Goal: Obtain resource: Download file/media

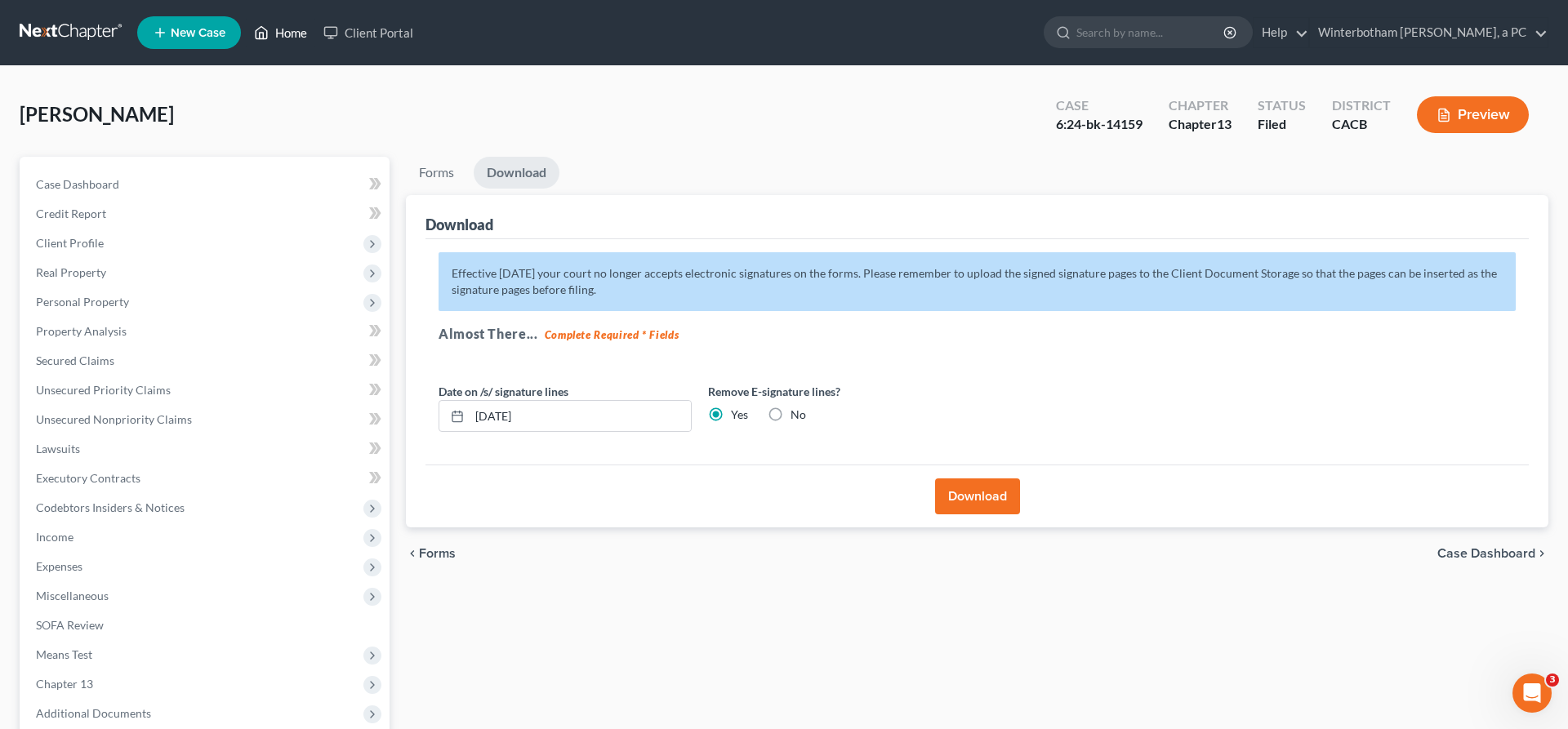
click at [246, 27] on link "Home" at bounding box center [280, 33] width 69 height 29
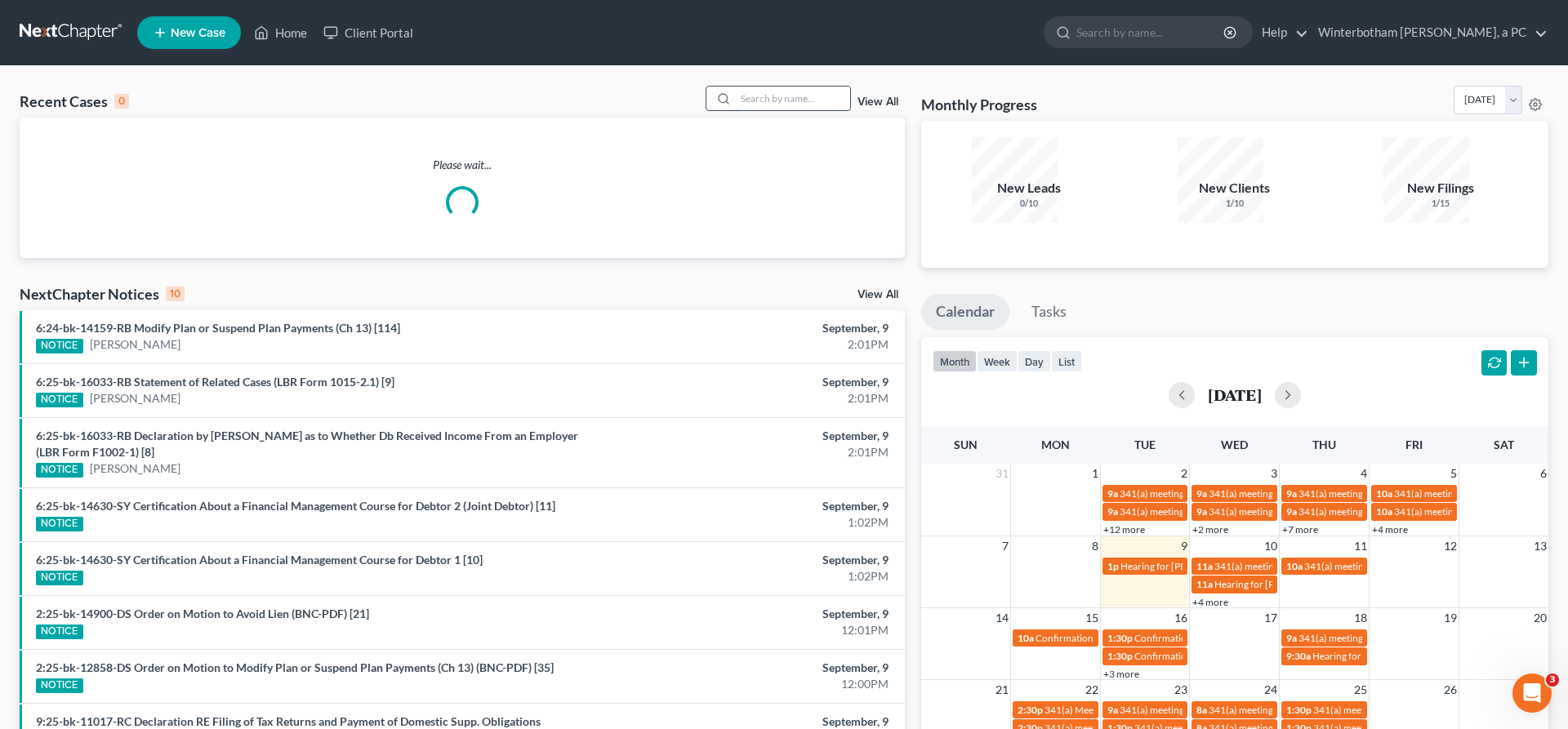
click at [834, 86] on input "search" at bounding box center [793, 98] width 115 height 24
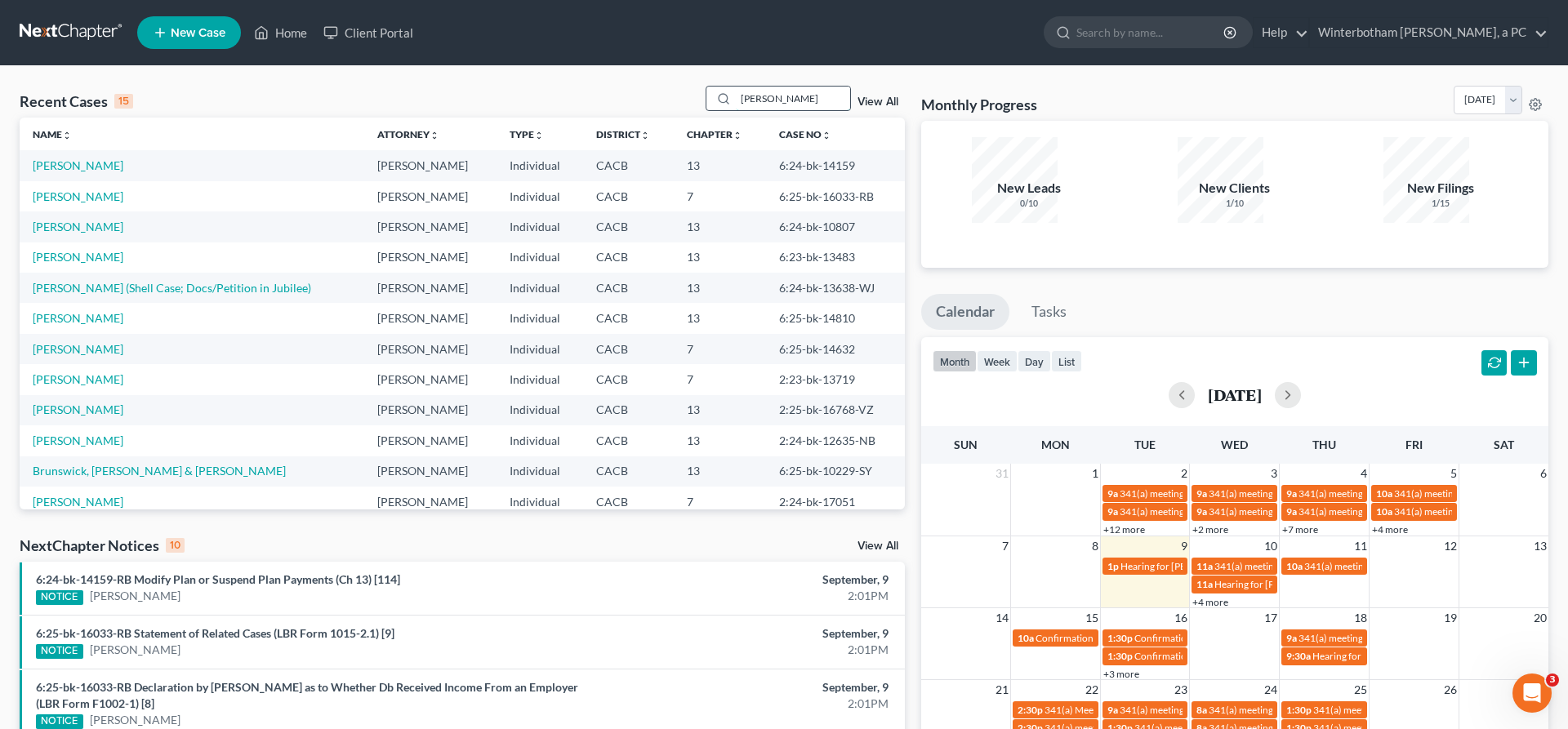
type input "[PERSON_NAME]"
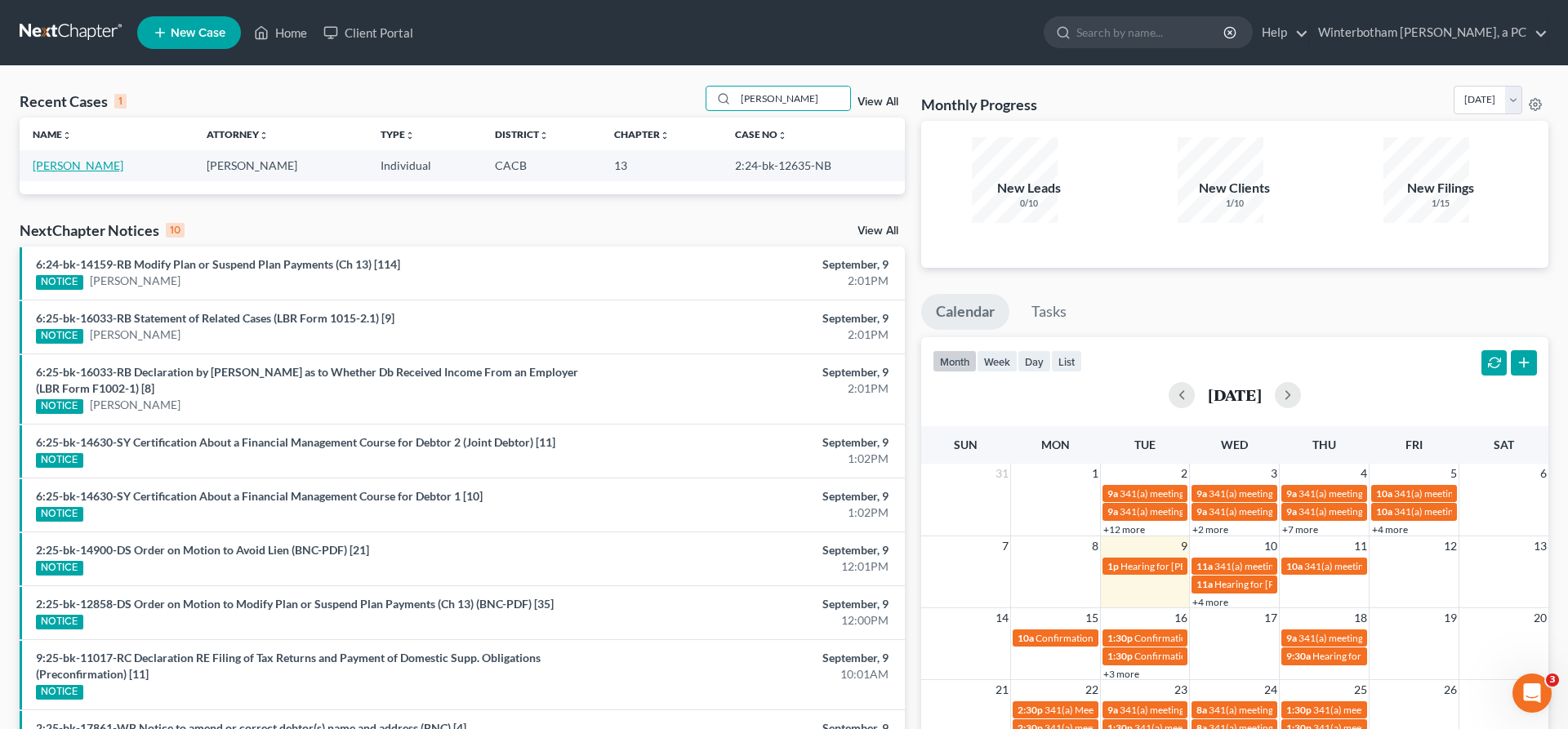
click at [64, 158] on link "[PERSON_NAME]" at bounding box center [78, 165] width 91 height 14
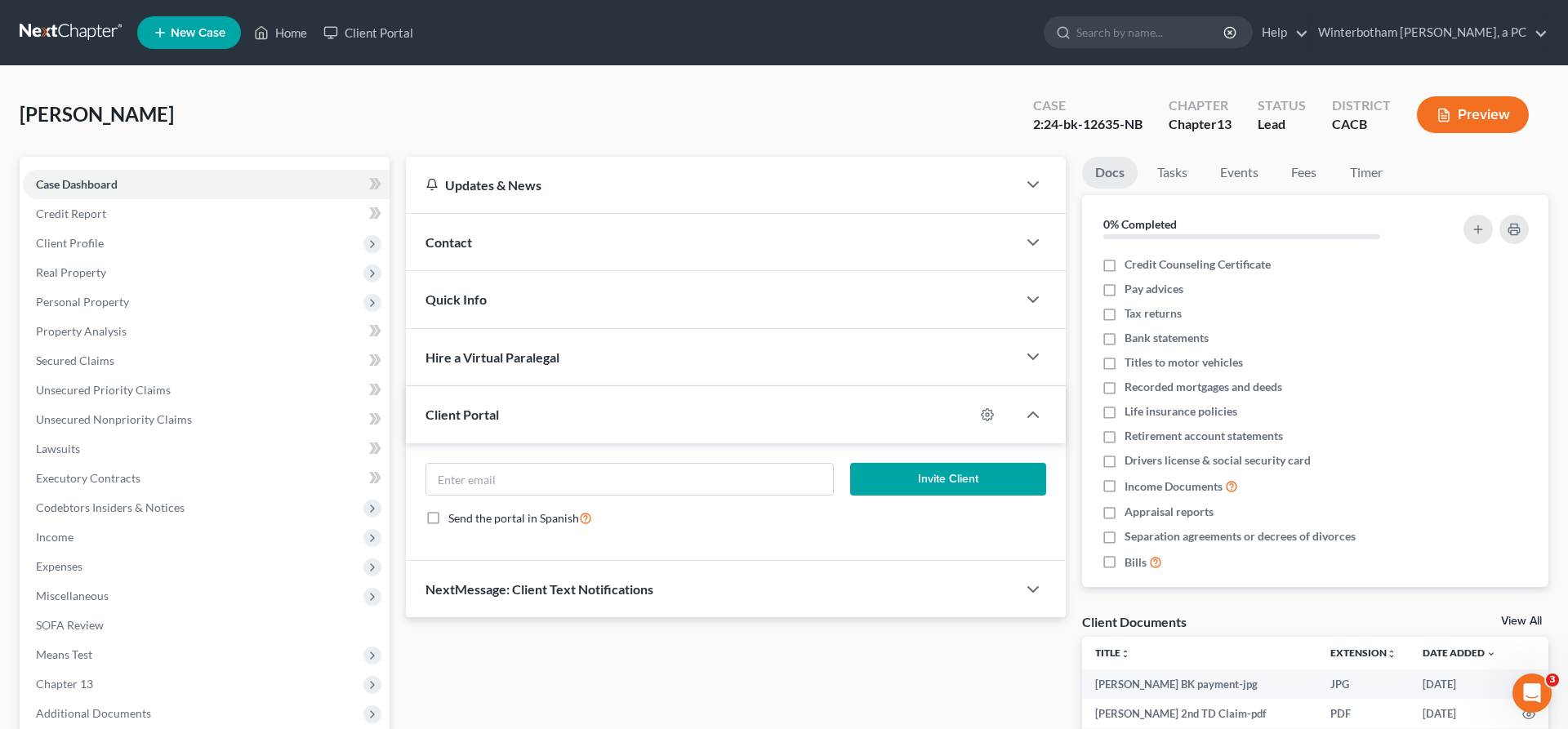
click at [83, 698] on span "Additional Documents" at bounding box center [206, 713] width 367 height 29
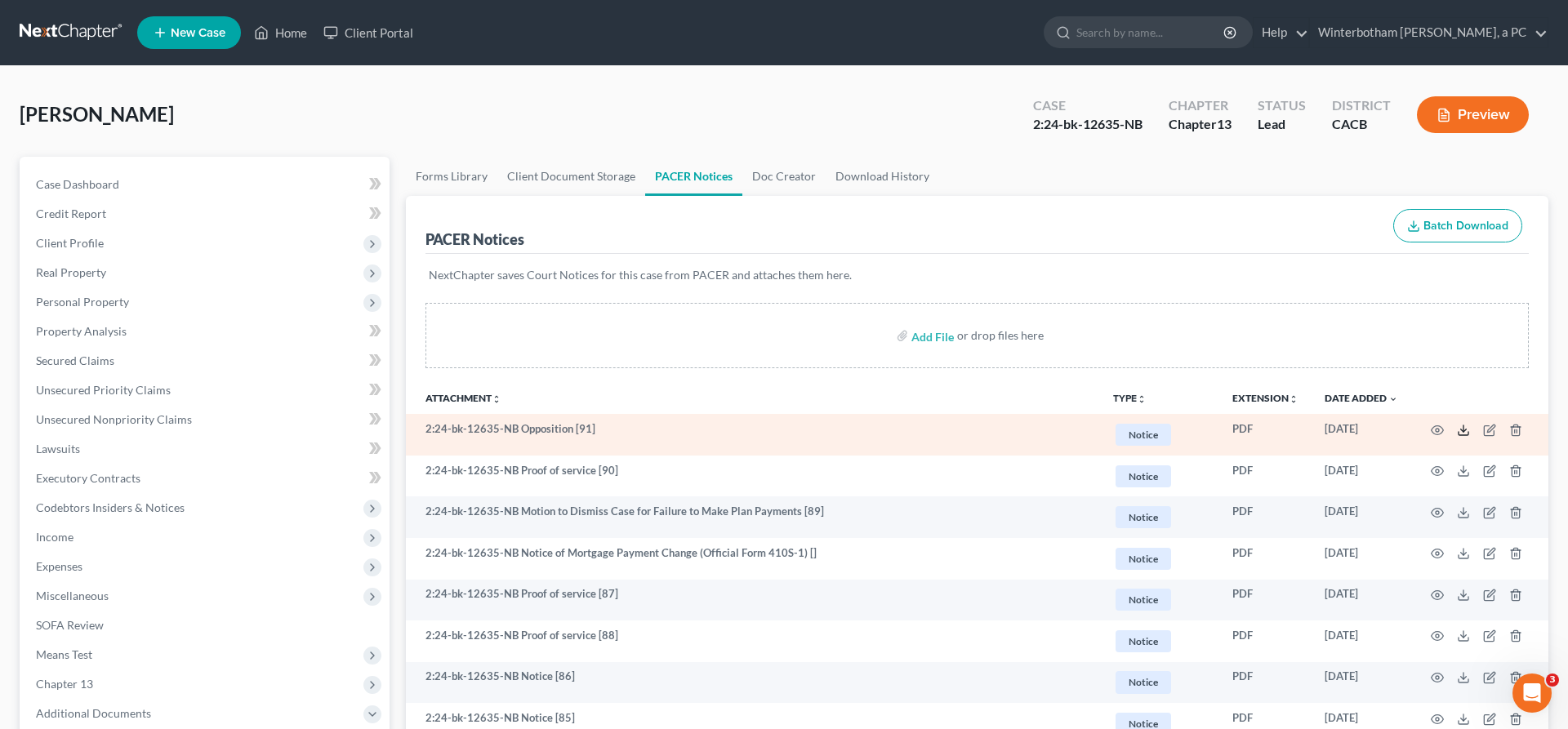
click at [1463, 425] on line at bounding box center [1463, 428] width 0 height 6
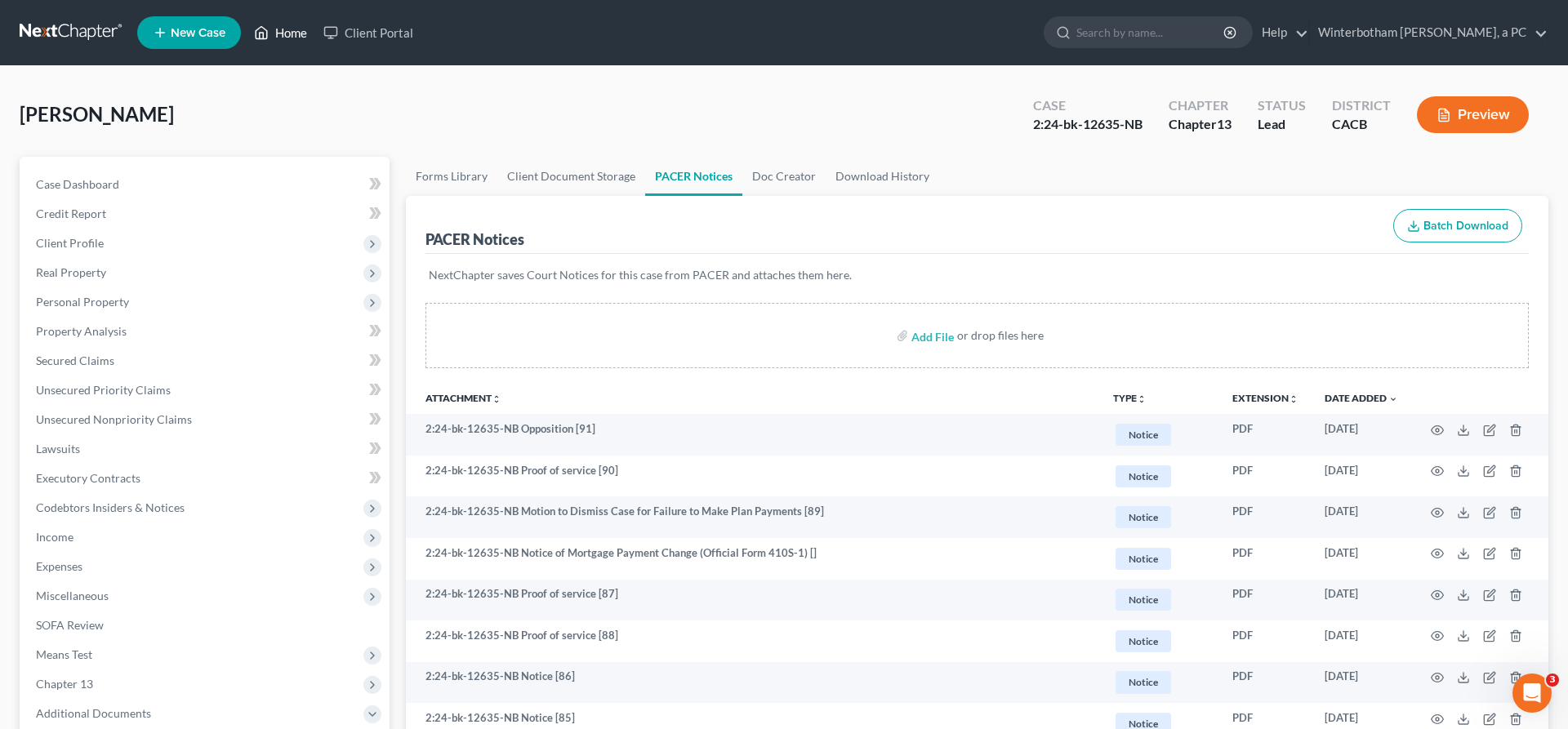
click at [246, 27] on link "Home" at bounding box center [280, 33] width 69 height 29
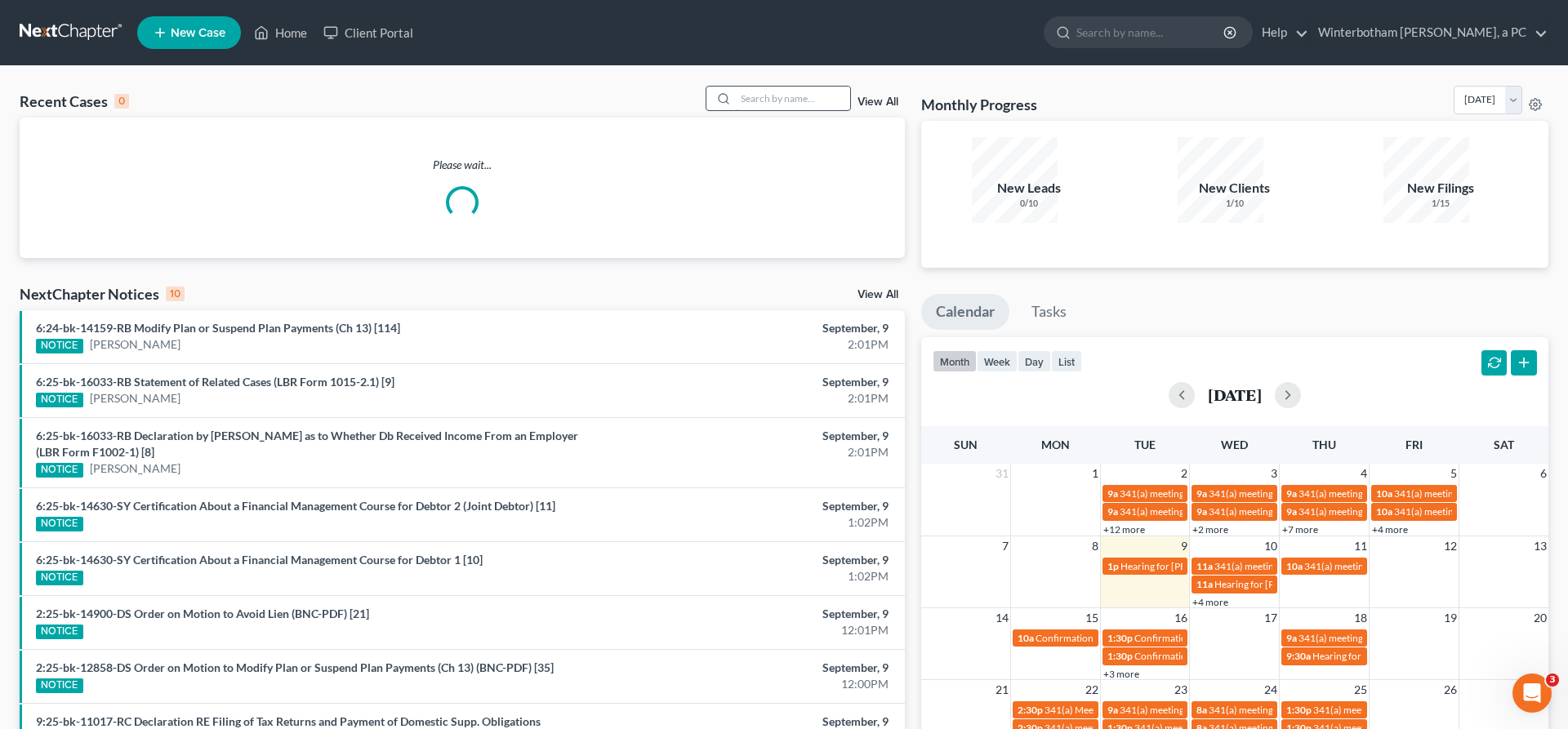
click at [835, 86] on input "search" at bounding box center [793, 98] width 115 height 24
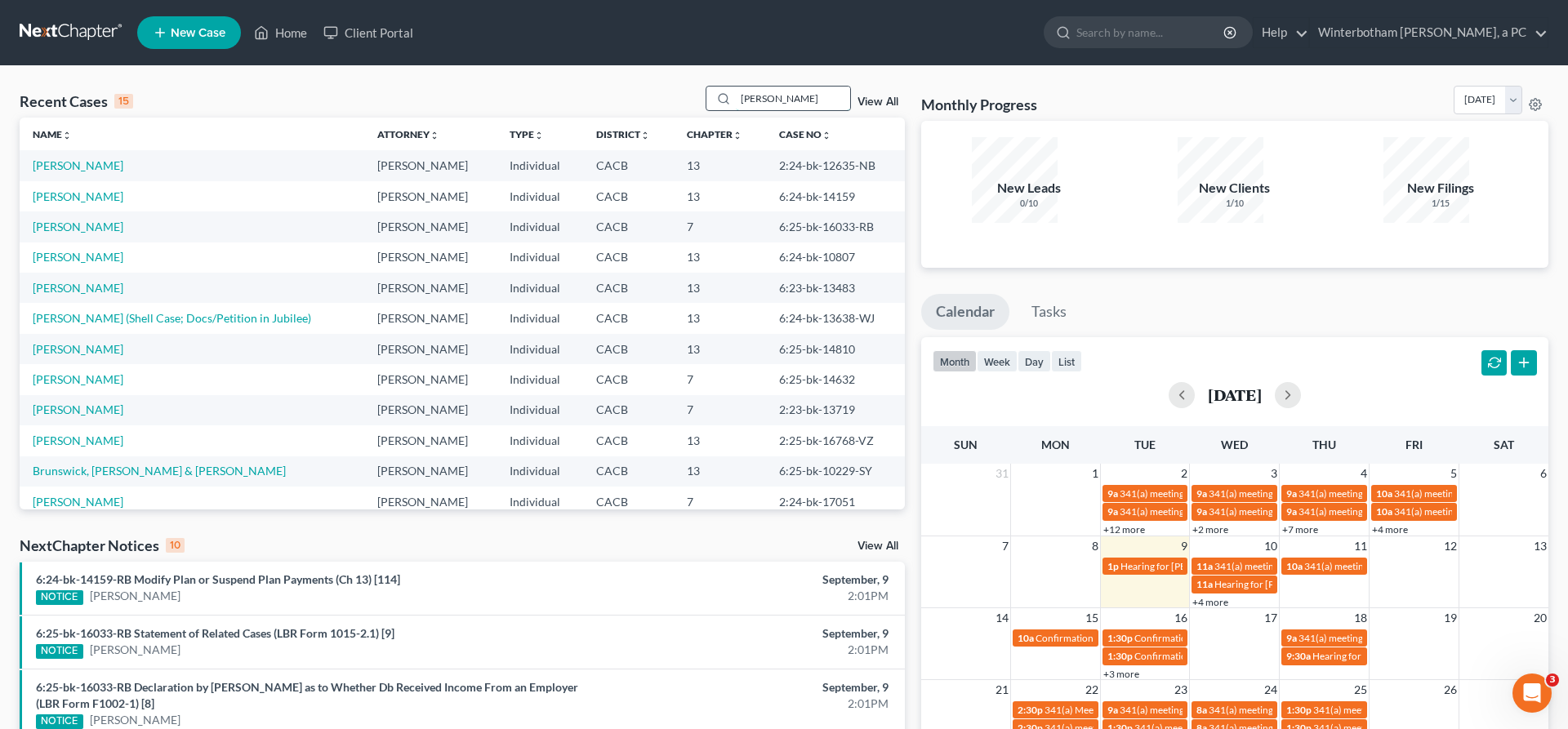
type input "[PERSON_NAME]"
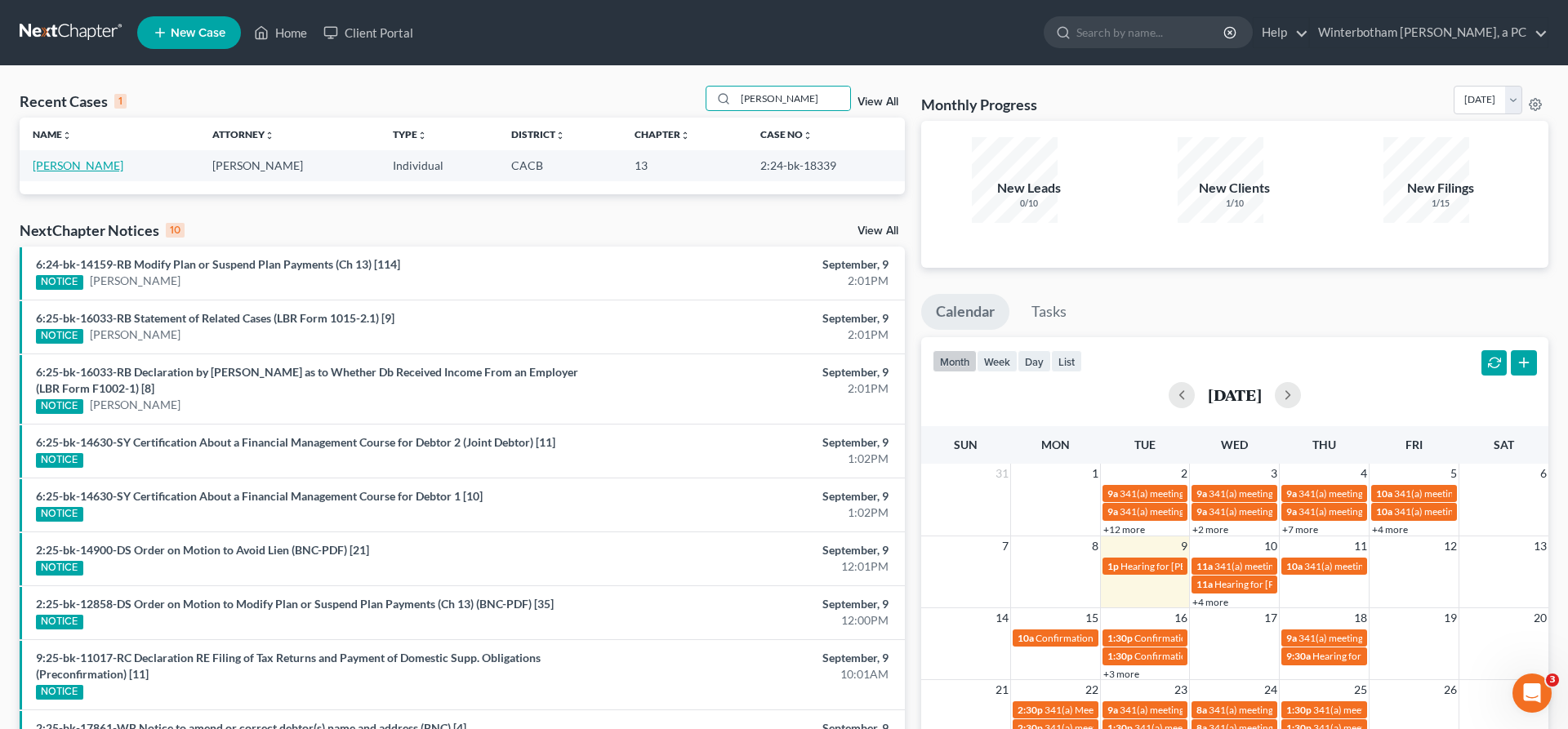
click at [64, 158] on link "[PERSON_NAME]" at bounding box center [78, 165] width 91 height 14
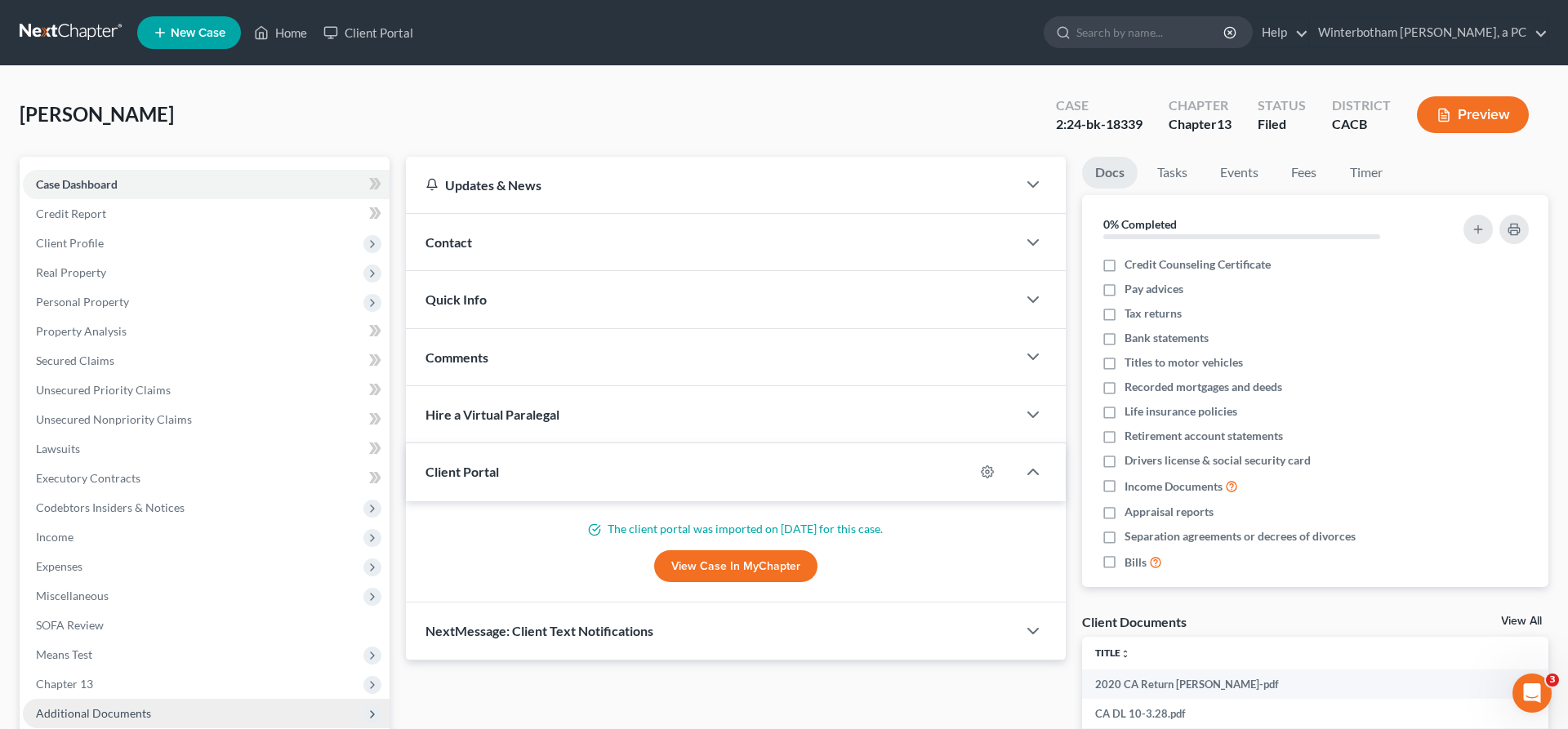
click at [113, 698] on span "Additional Documents" at bounding box center [206, 713] width 367 height 29
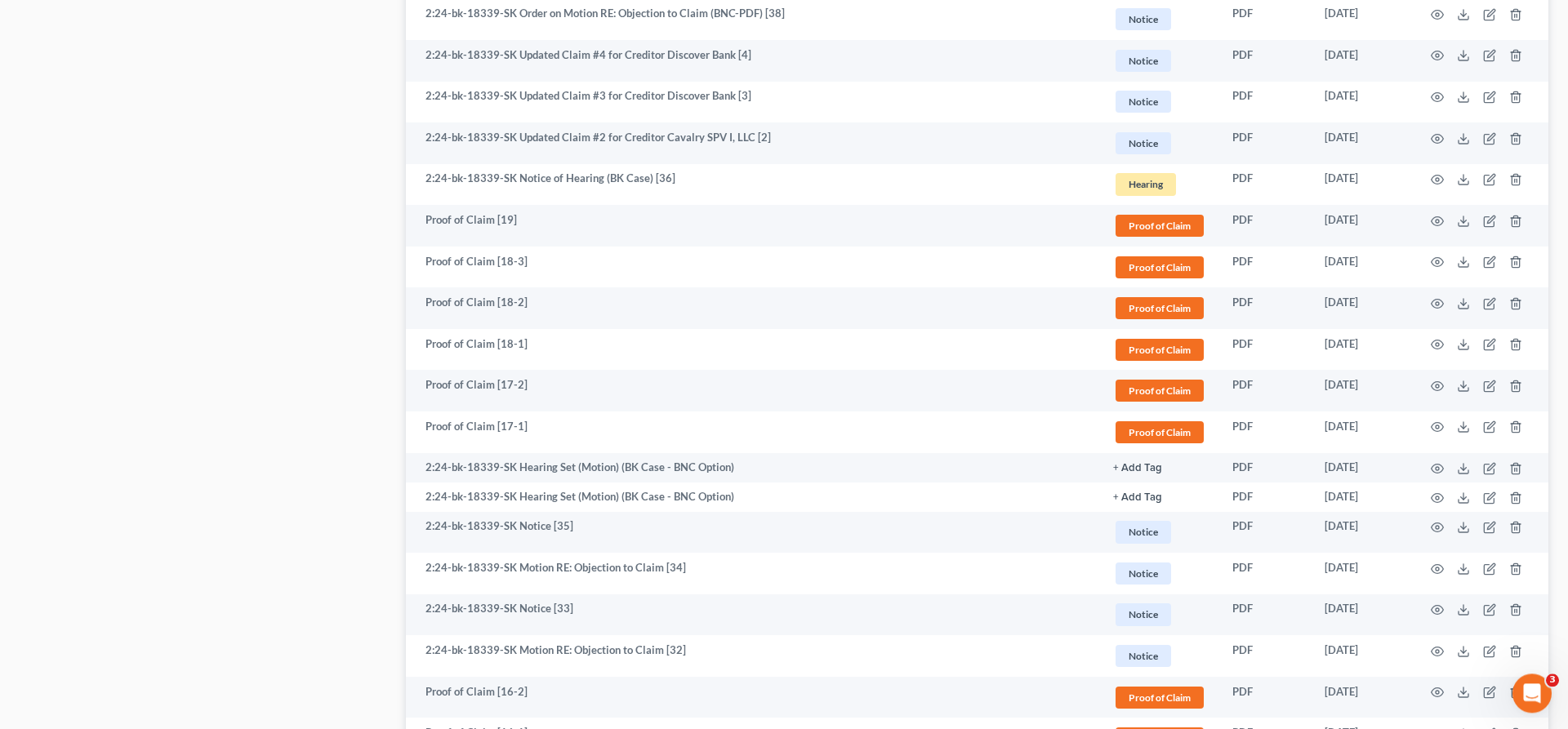
scroll to position [2266, 0]
